Goal: Transaction & Acquisition: Download file/media

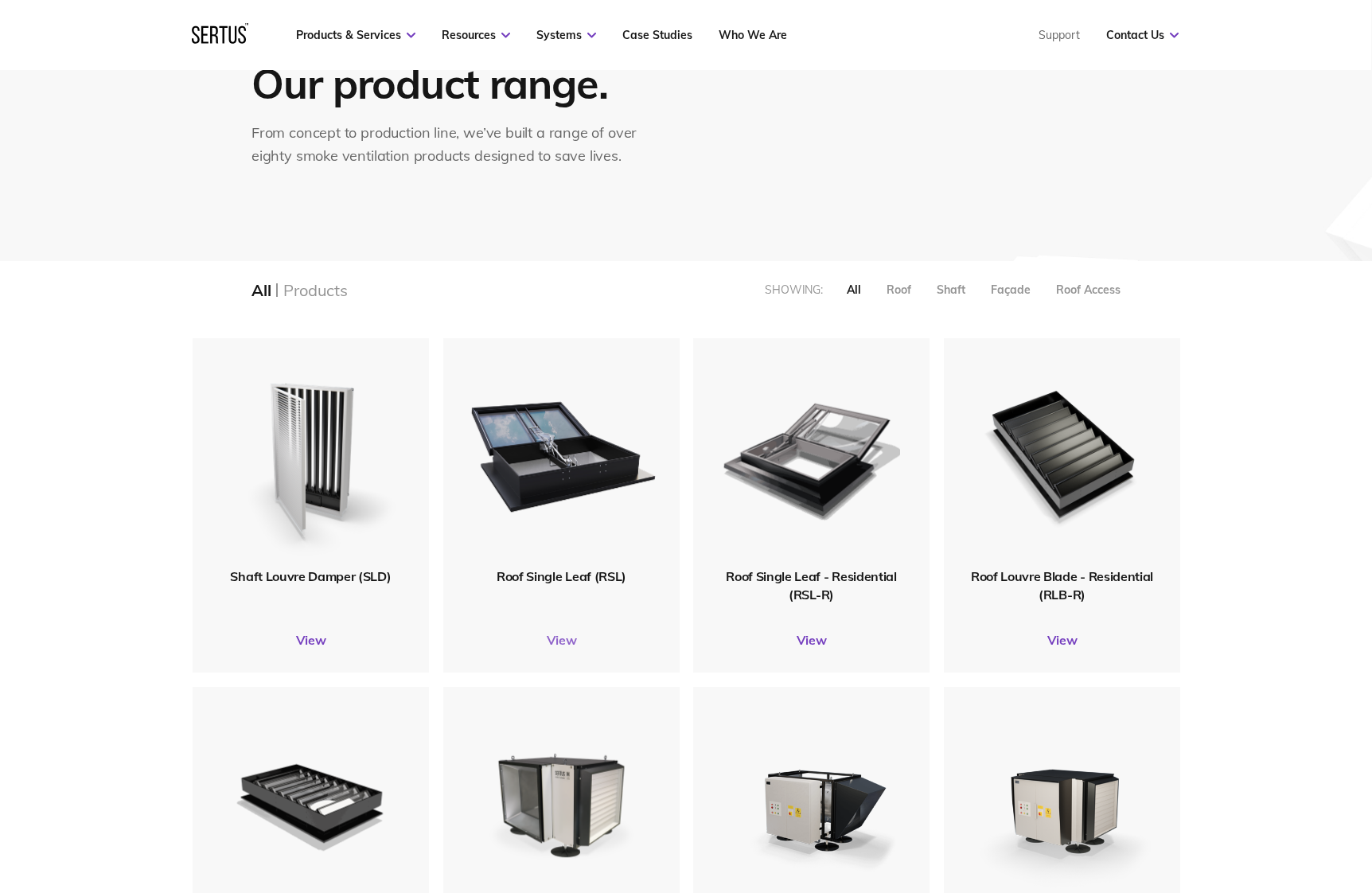
scroll to position [166, 0]
click at [552, 490] on img at bounding box center [562, 452] width 190 height 234
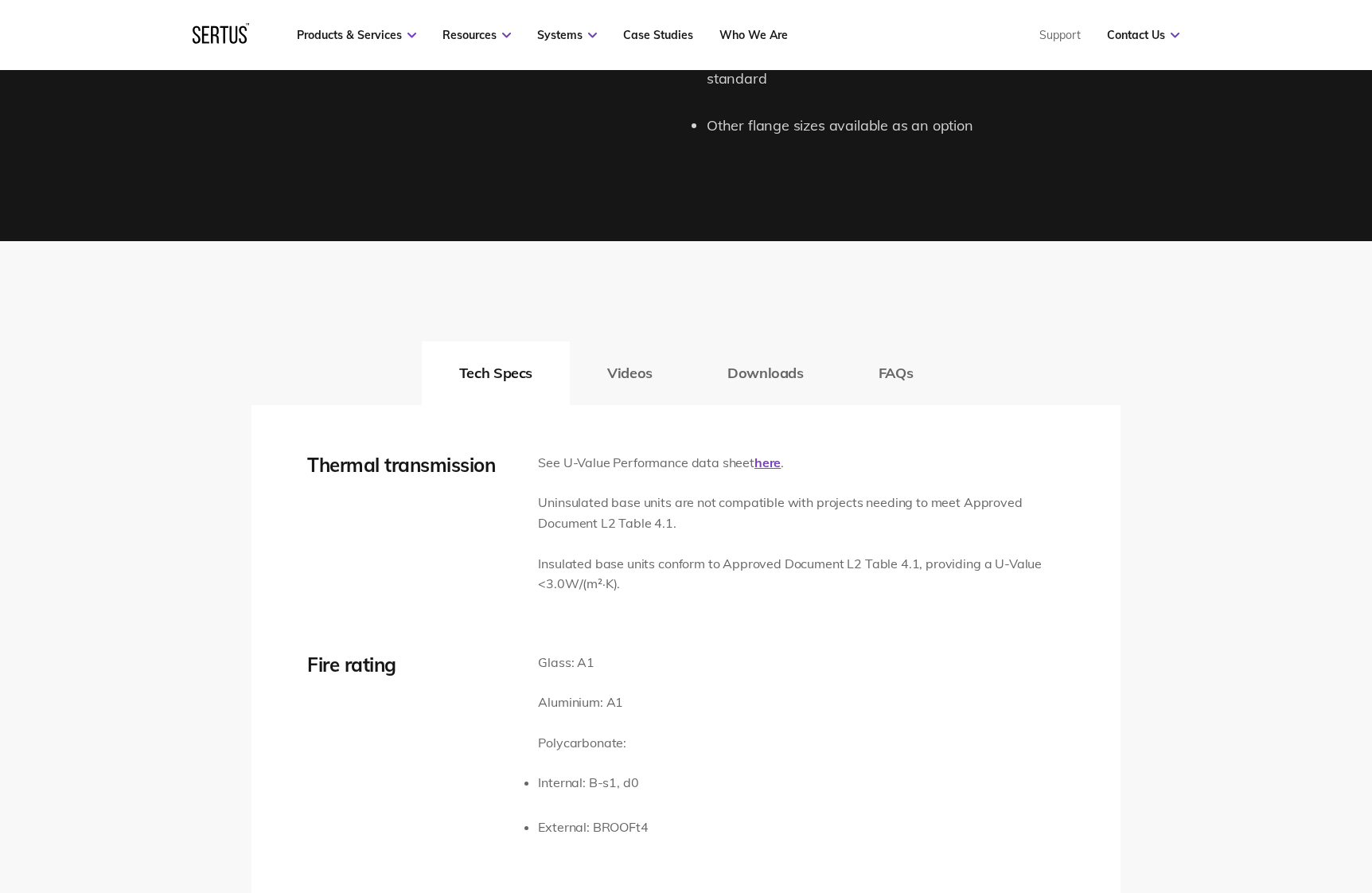
scroll to position [2212, 0]
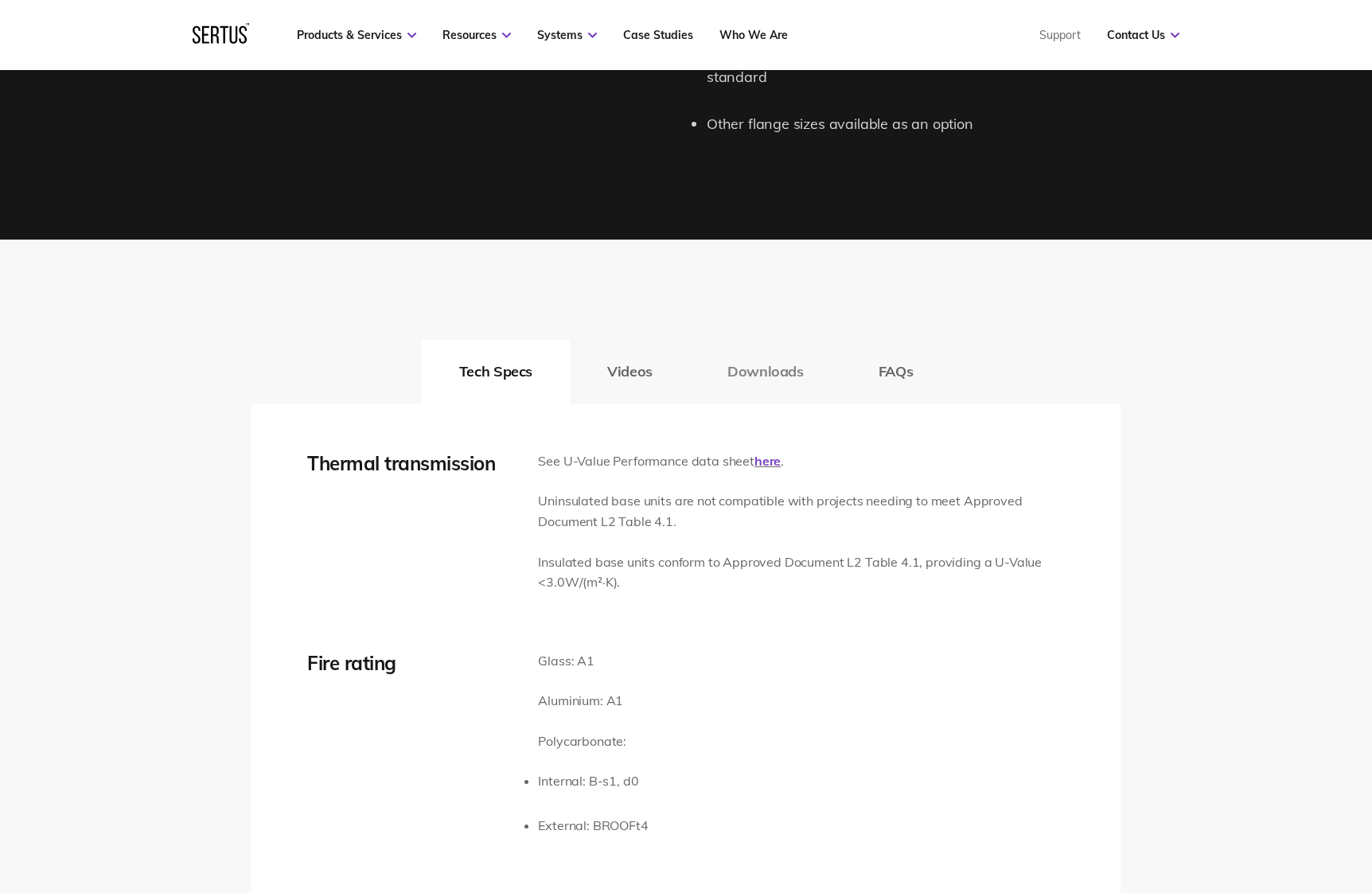
click at [768, 365] on button "Downloads" at bounding box center [766, 372] width 152 height 64
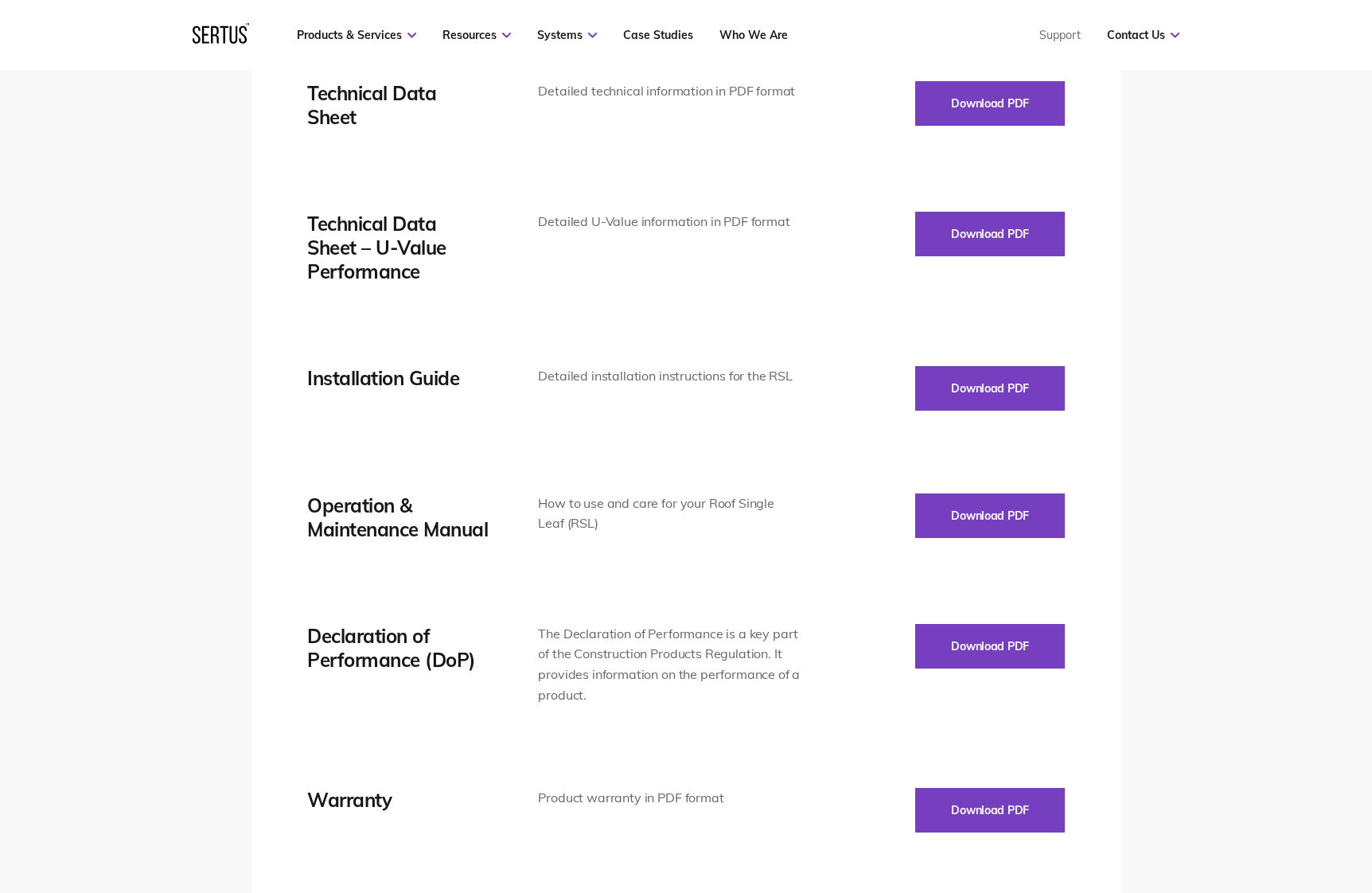
scroll to position [2507, 0]
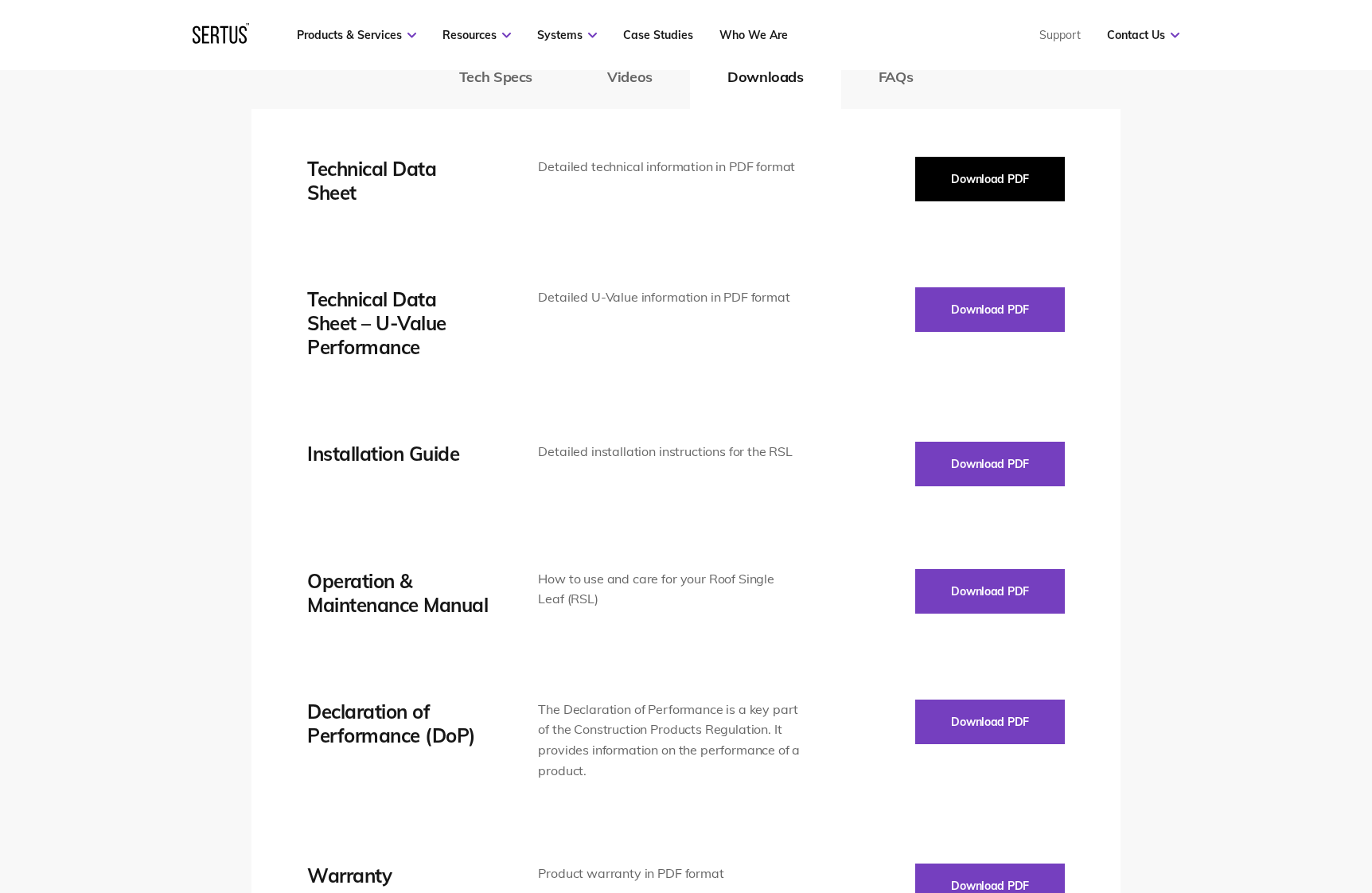
click at [1015, 180] on button "Download PDF" at bounding box center [990, 180] width 150 height 45
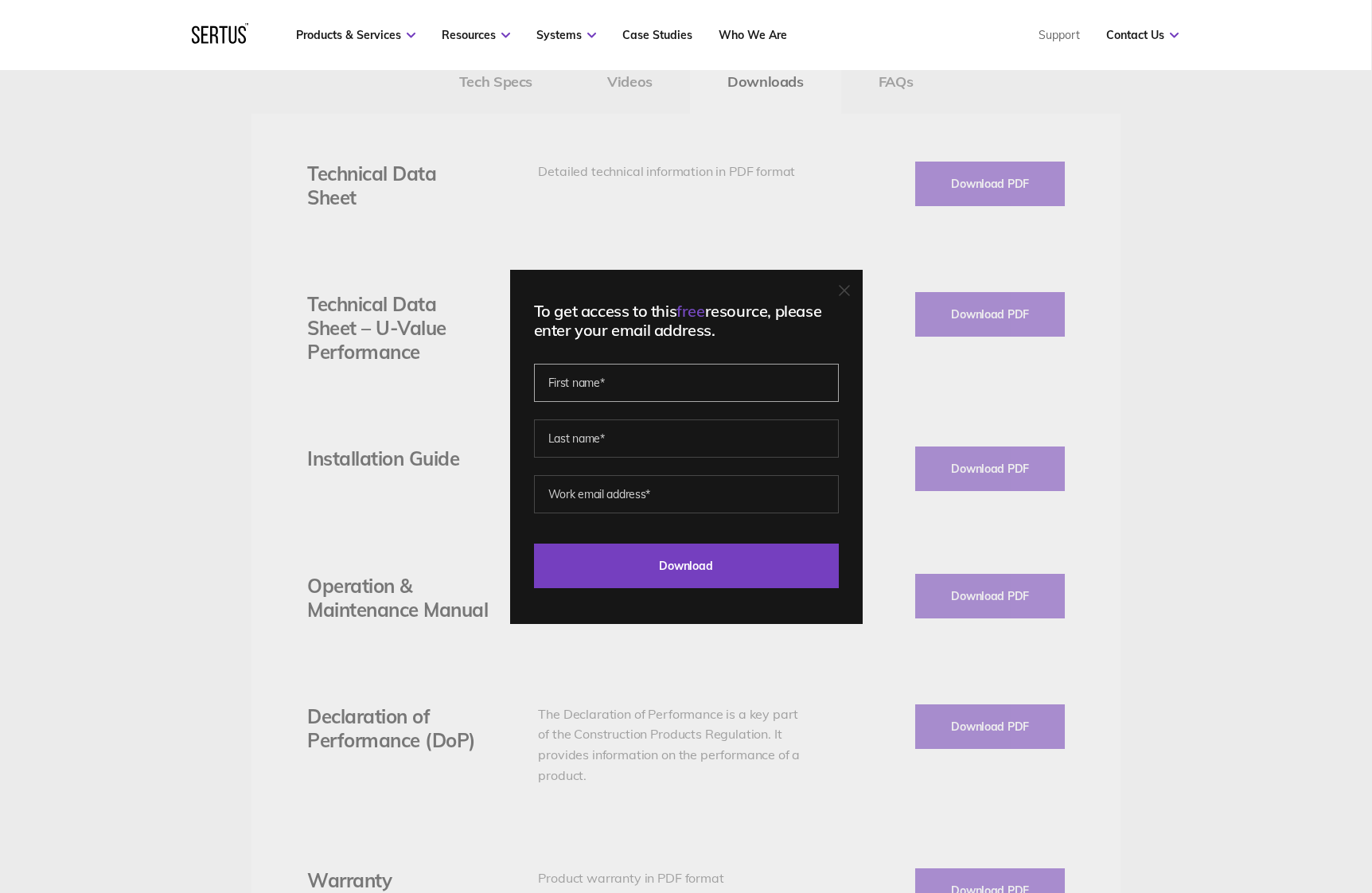
scroll to position [2503, 0]
type input "[PERSON_NAME]"
click at [568, 438] on input "[PERSON_NAME]" at bounding box center [686, 439] width 305 height 38
type input "[PERSON_NAME]"
click at [561, 385] on input "[PERSON_NAME]" at bounding box center [686, 383] width 305 height 38
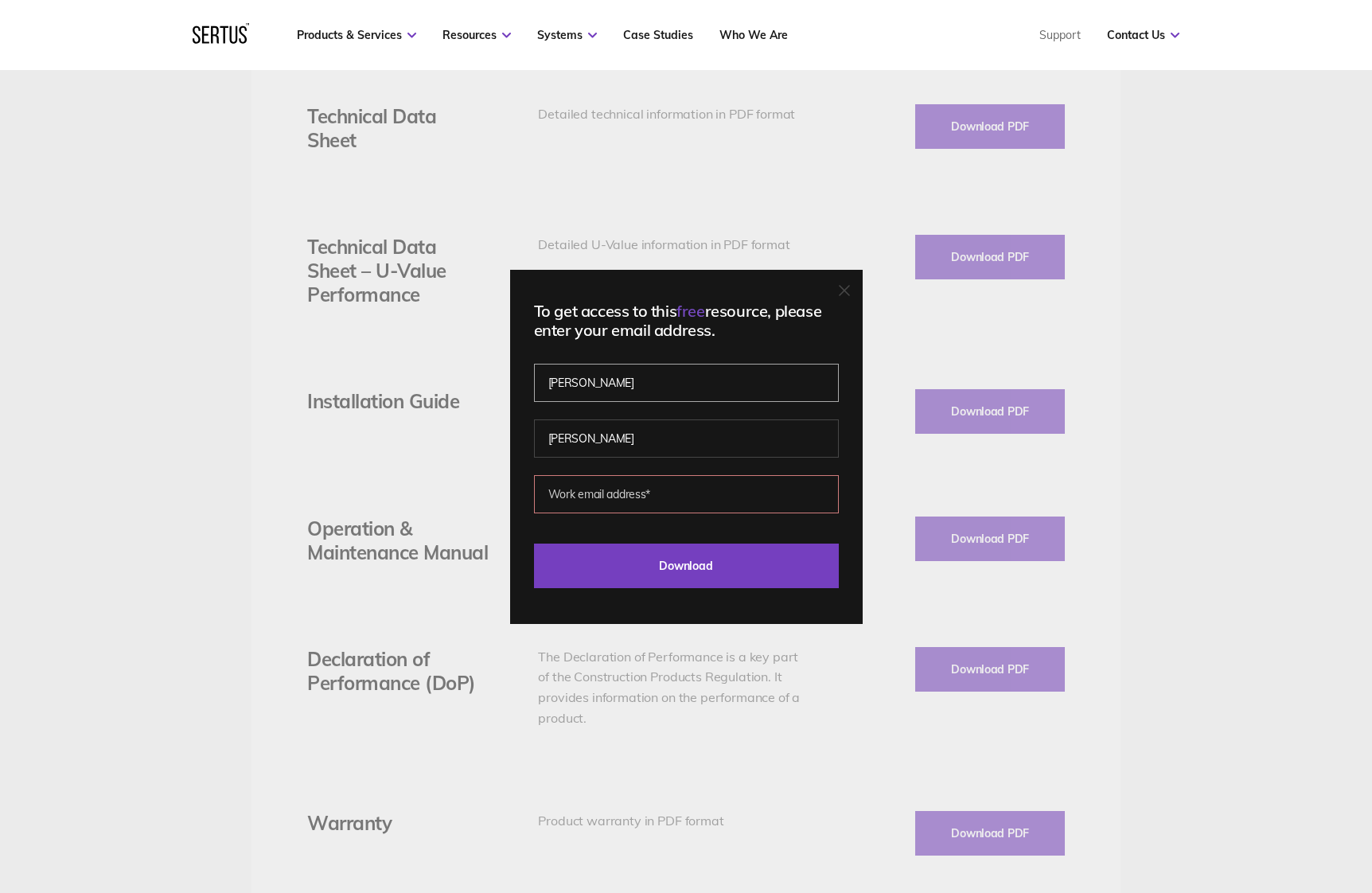
scroll to position [2557, 0]
type input "[PERSON_NAME]"
click at [586, 494] on input "email" at bounding box center [686, 495] width 305 height 38
type input "[PERSON_NAME][EMAIL_ADDRESS][DOMAIN_NAME]"
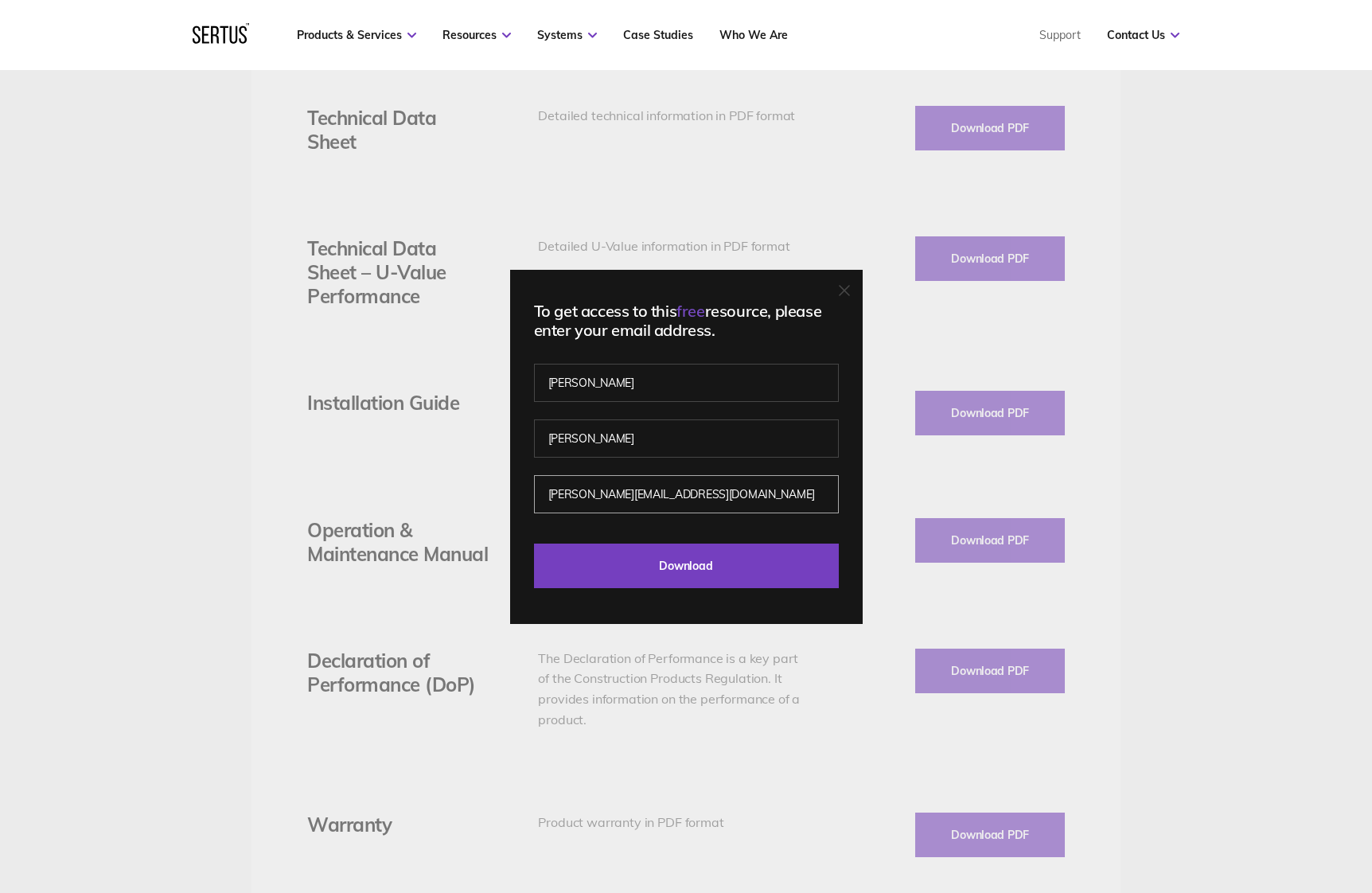
click at [692, 565] on input "Download" at bounding box center [686, 566] width 305 height 45
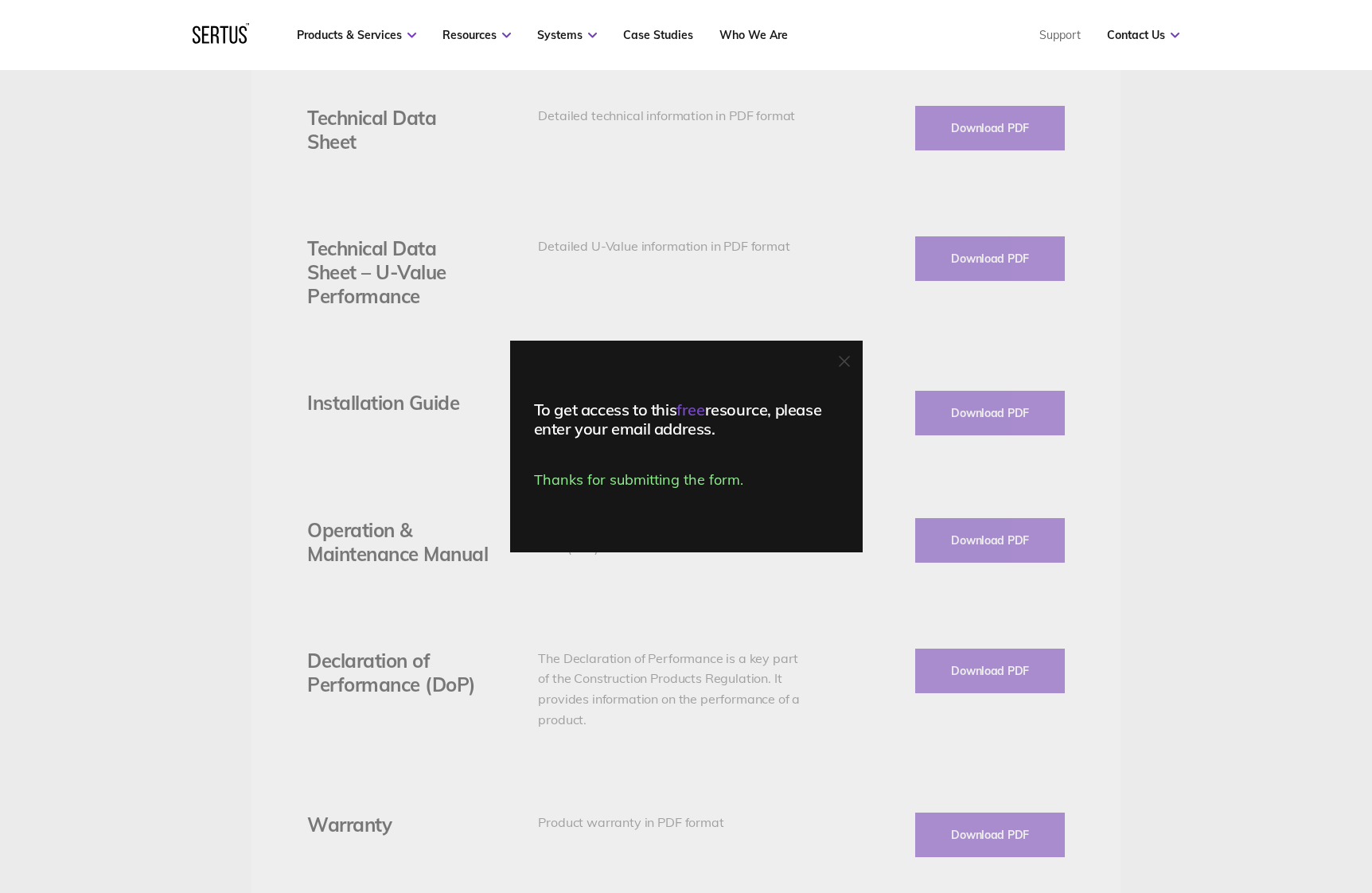
scroll to position [2568, 0]
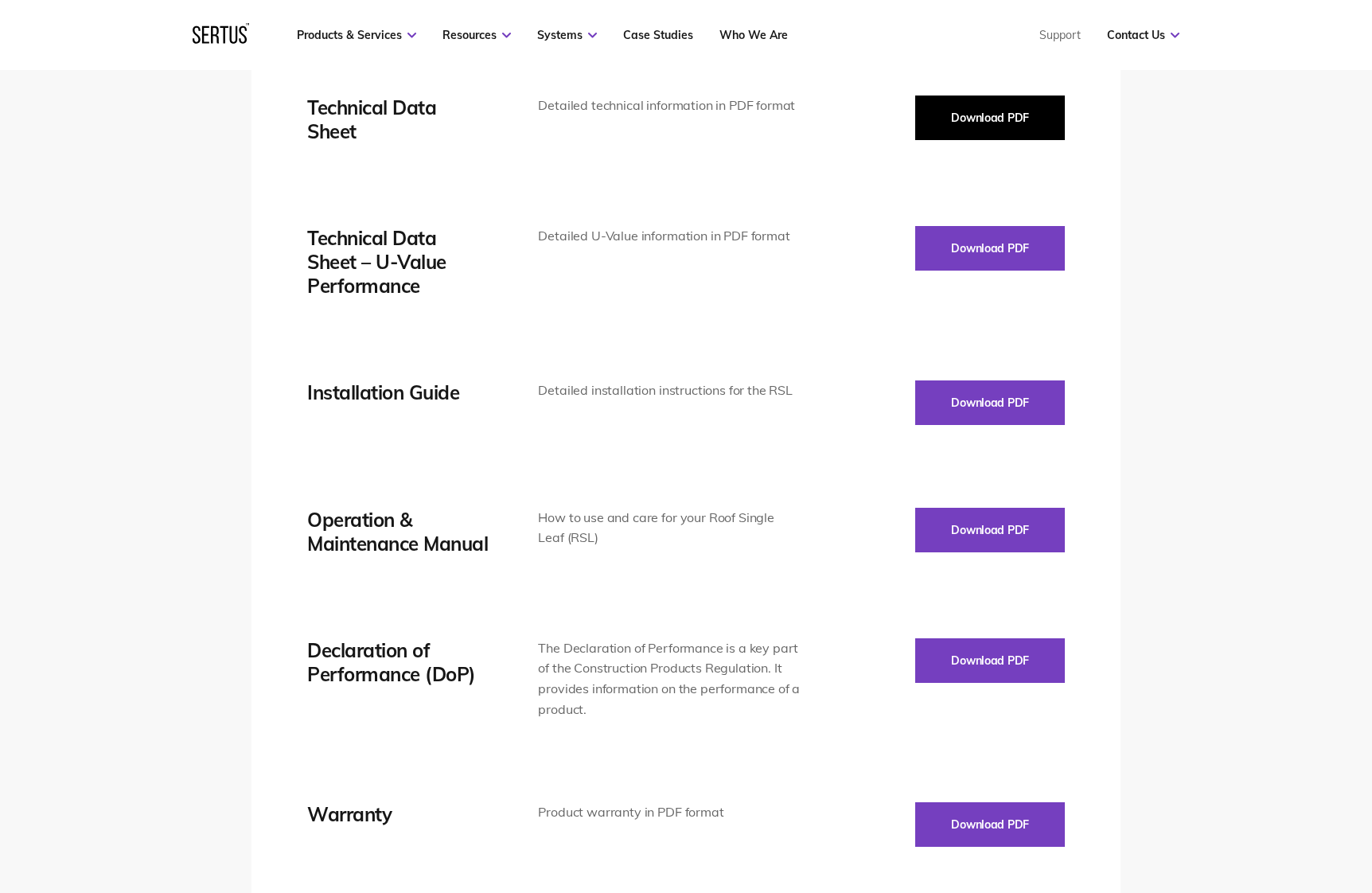
click at [1019, 104] on button "Download PDF" at bounding box center [990, 118] width 150 height 45
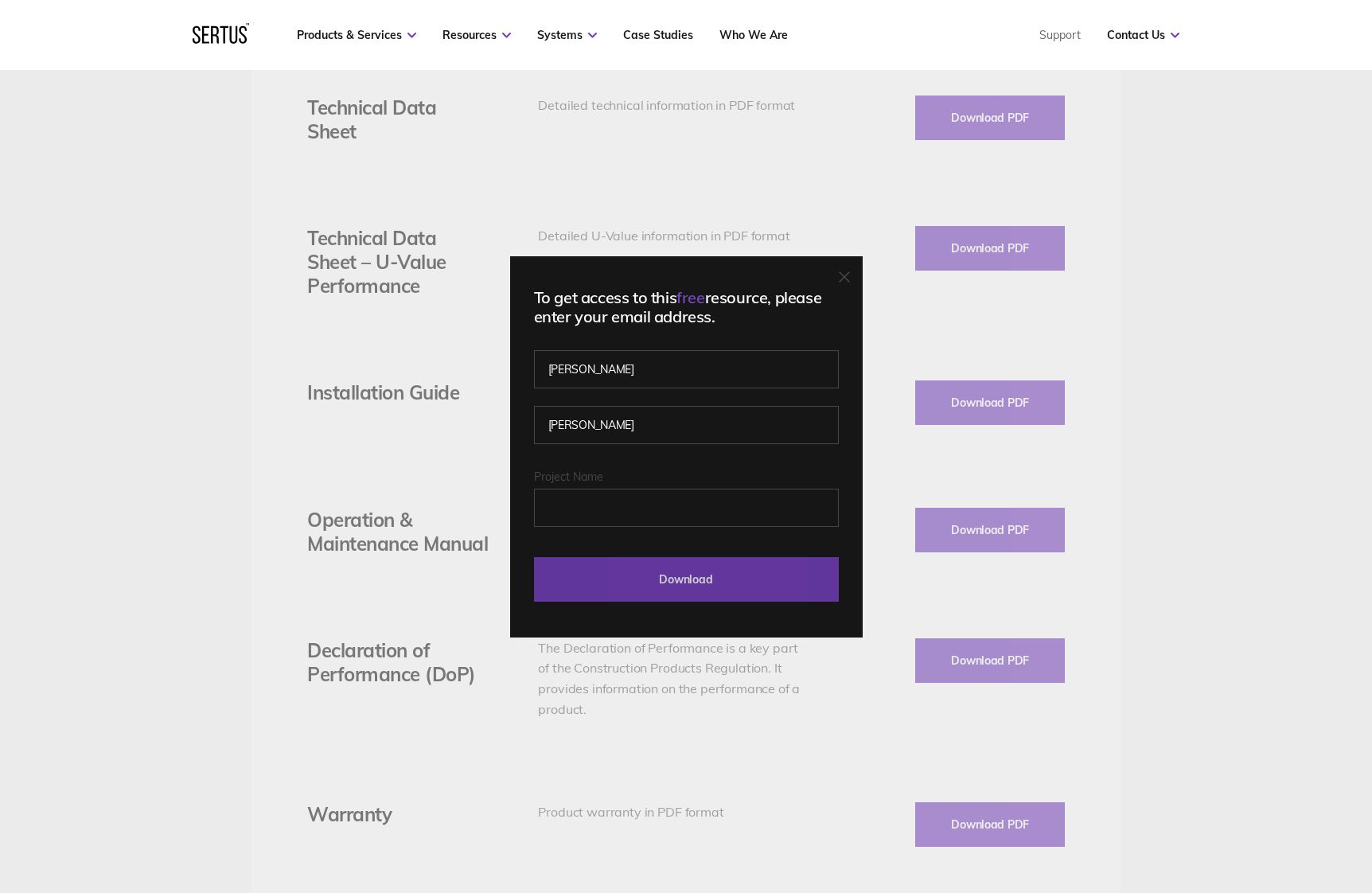
click at [710, 579] on input "Download" at bounding box center [686, 579] width 305 height 45
